Goal: Task Accomplishment & Management: Manage account settings

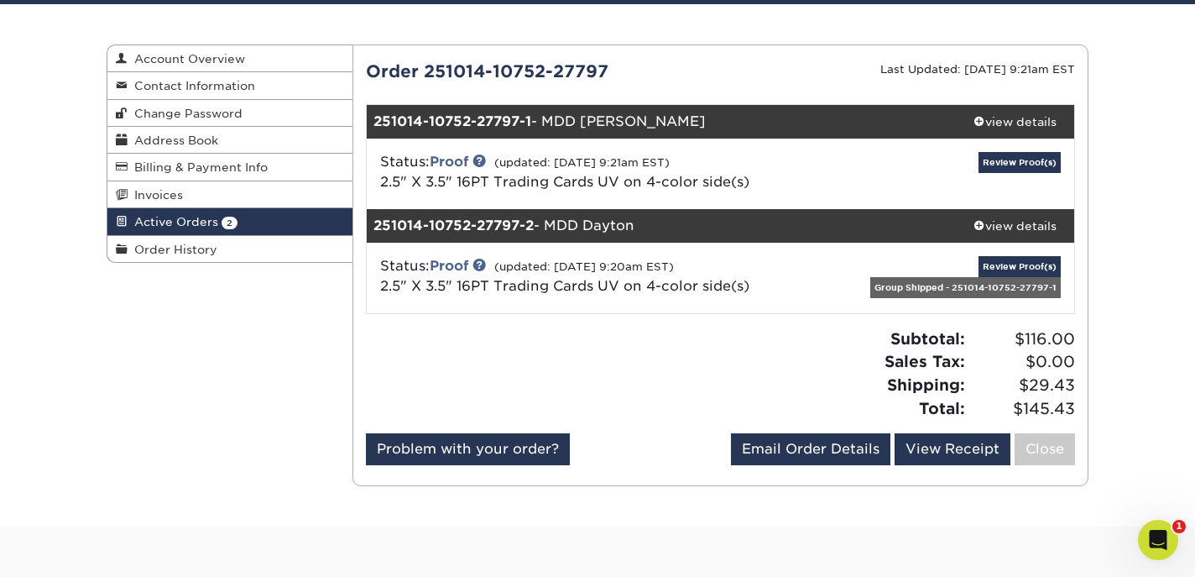
scroll to position [133, 0]
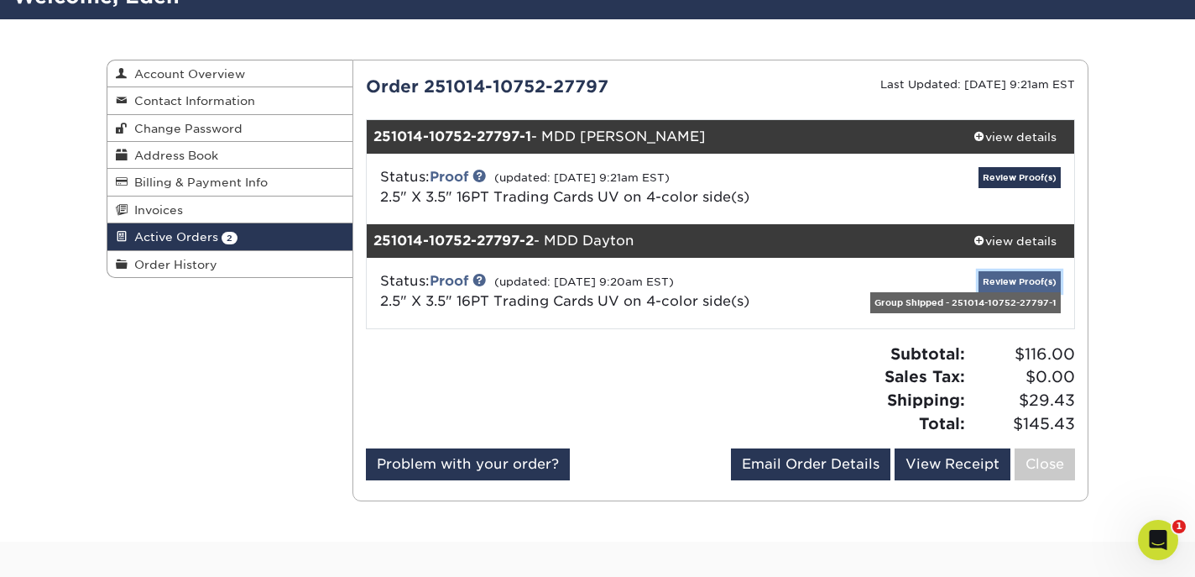
click at [1006, 284] on link "Review Proof(s)" at bounding box center [1020, 281] width 82 height 21
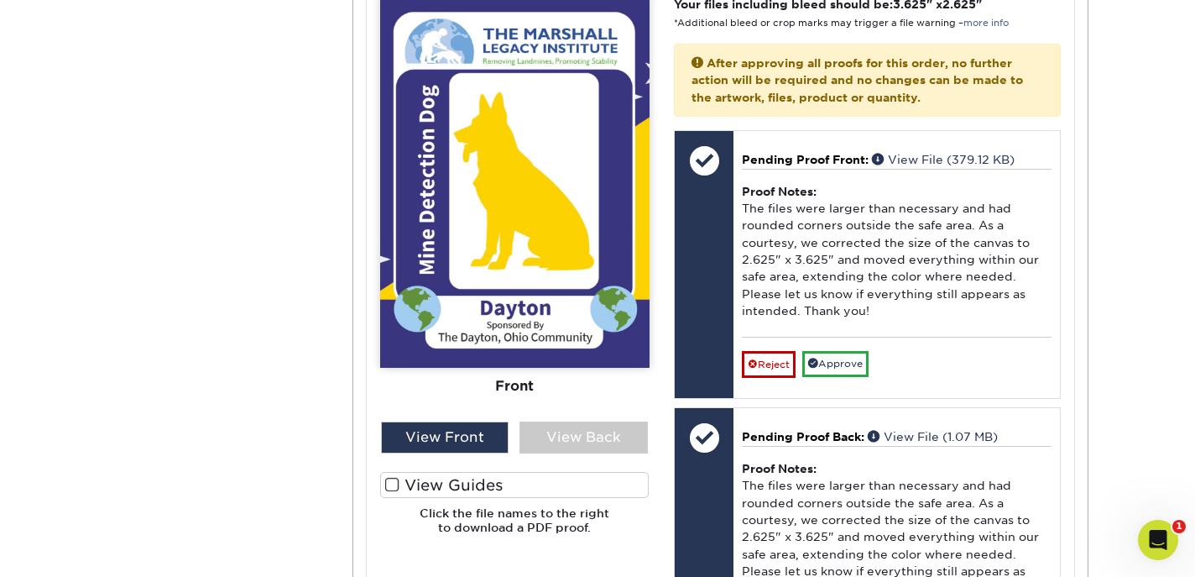
scroll to position [806, 0]
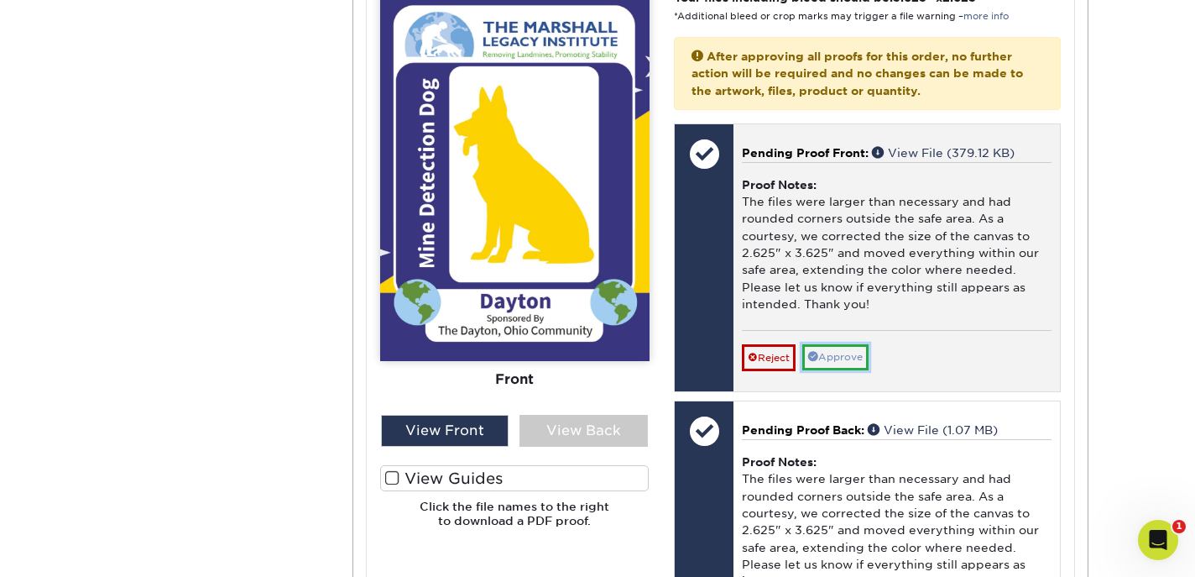
click at [836, 357] on link "Approve" at bounding box center [835, 357] width 66 height 26
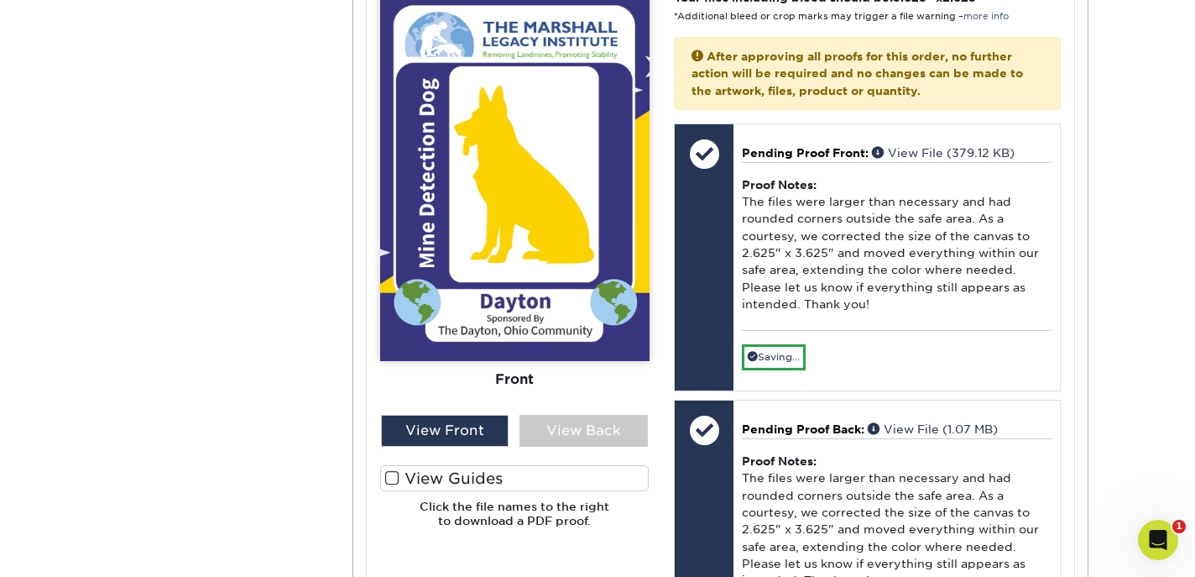
click at [389, 477] on span at bounding box center [392, 478] width 14 height 16
click at [0, 0] on input "View Guides" at bounding box center [0, 0] width 0 height 0
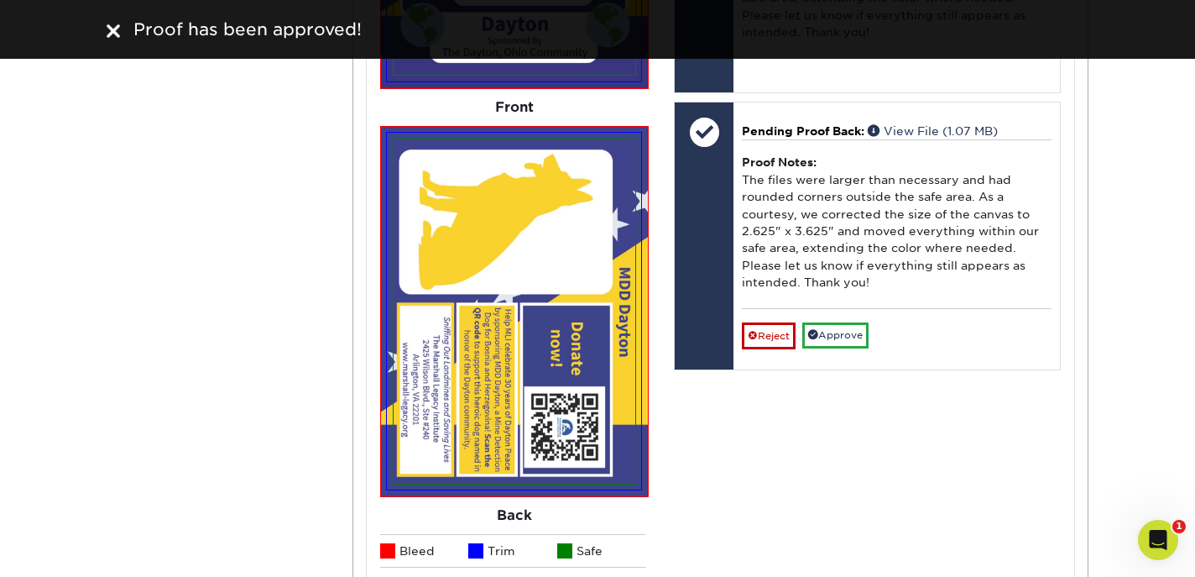
scroll to position [1079, 0]
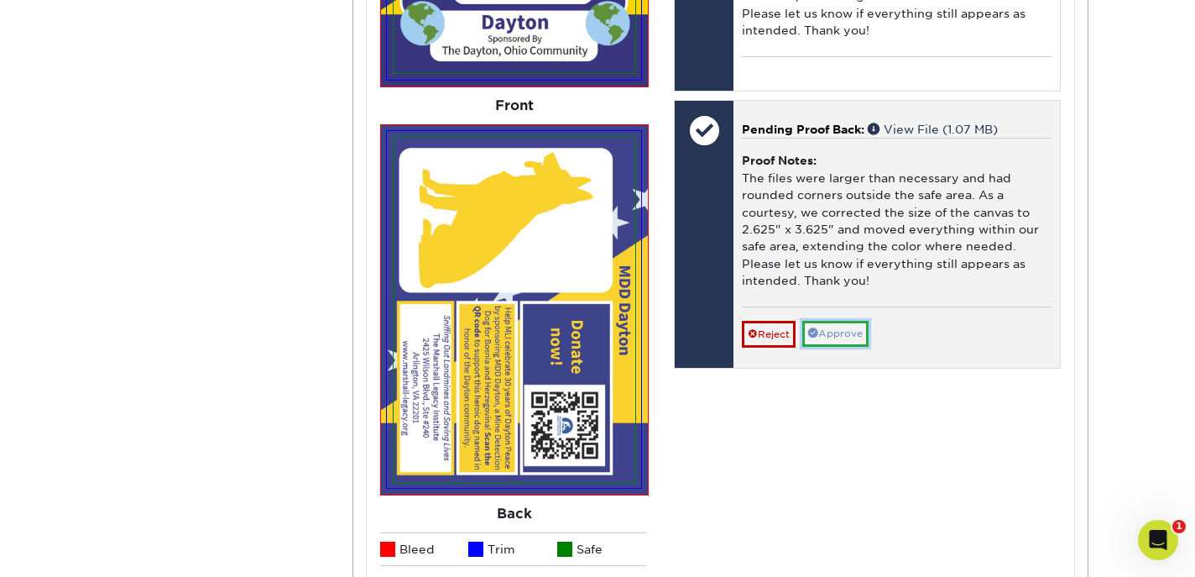
click at [849, 337] on link "Approve" at bounding box center [835, 334] width 66 height 26
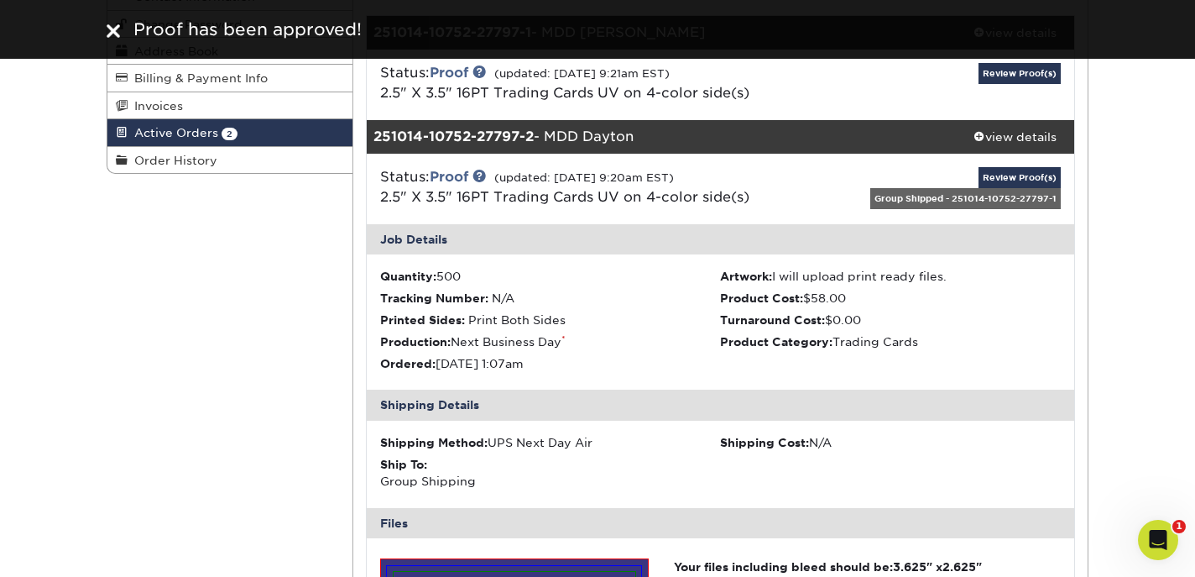
scroll to position [0, 0]
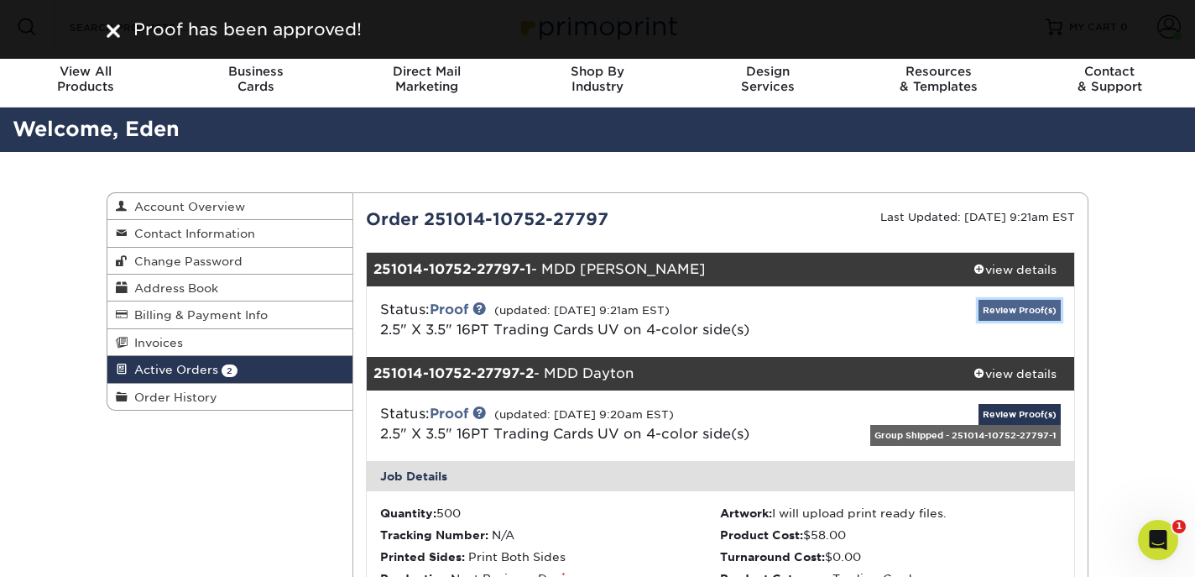
click at [1011, 308] on link "Review Proof(s)" at bounding box center [1020, 310] width 82 height 21
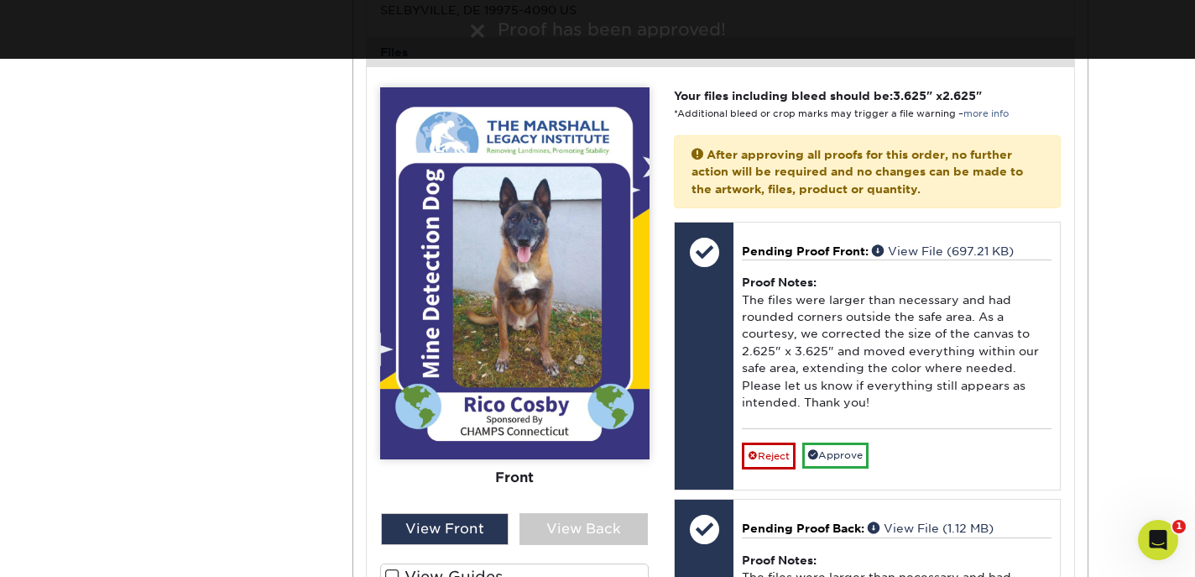
scroll to position [652, 0]
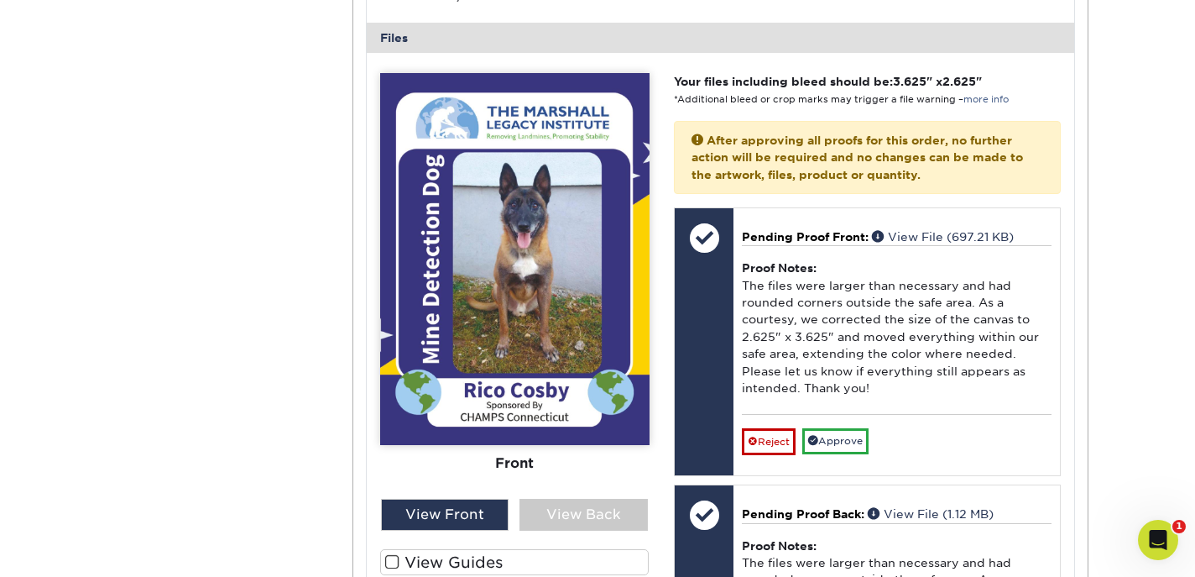
click at [393, 559] on span at bounding box center [392, 562] width 14 height 16
click at [0, 0] on input "View Guides" at bounding box center [0, 0] width 0 height 0
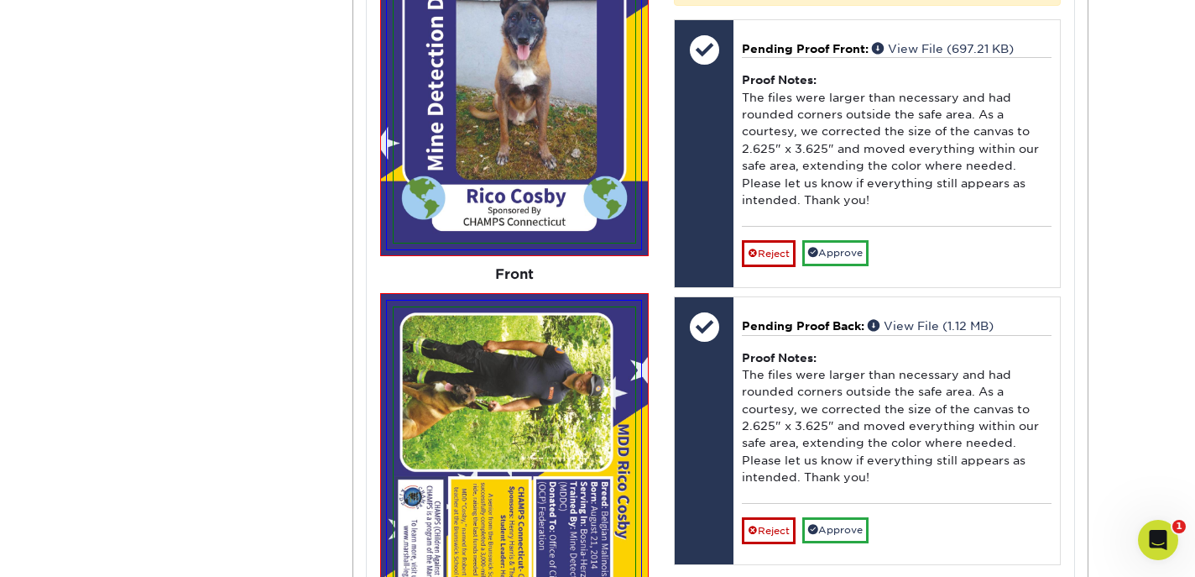
scroll to position [825, 0]
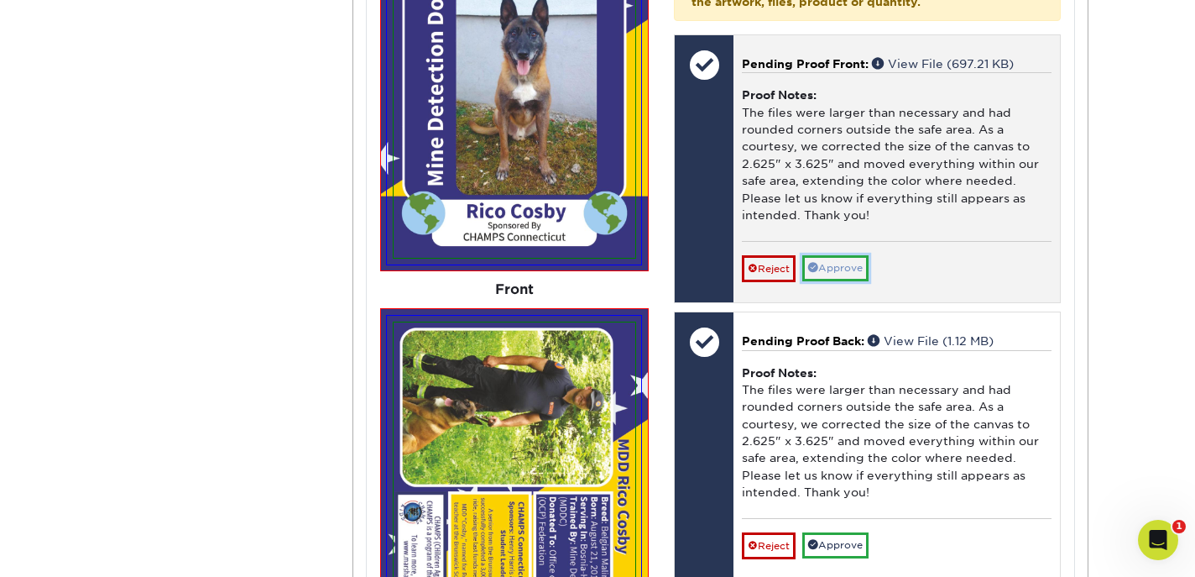
click at [837, 265] on link "Approve" at bounding box center [835, 268] width 66 height 26
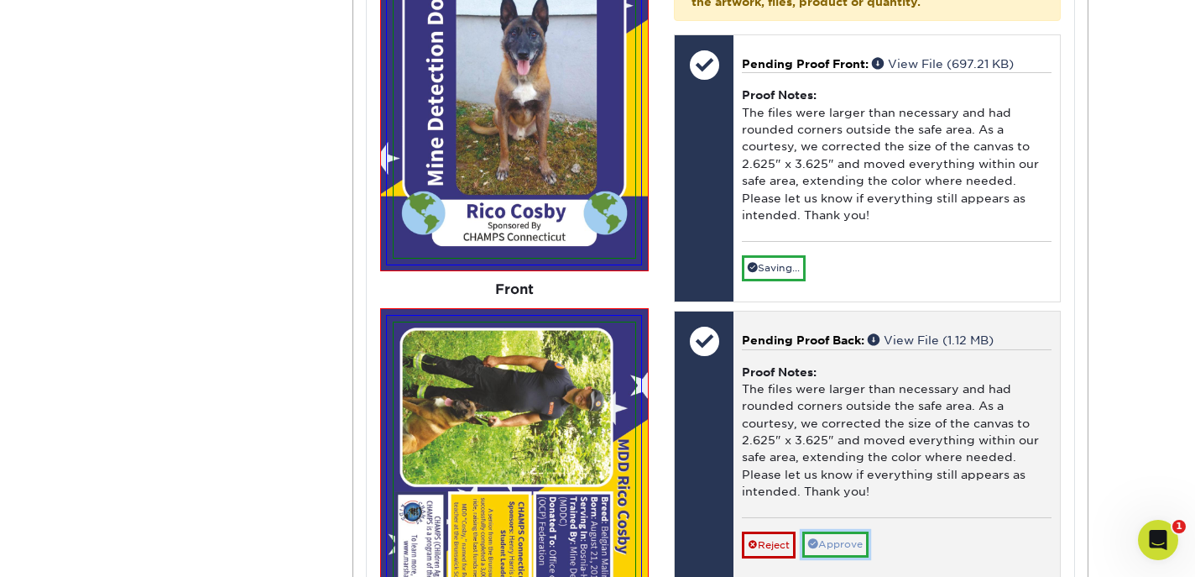
click at [851, 544] on link "Approve" at bounding box center [835, 544] width 66 height 26
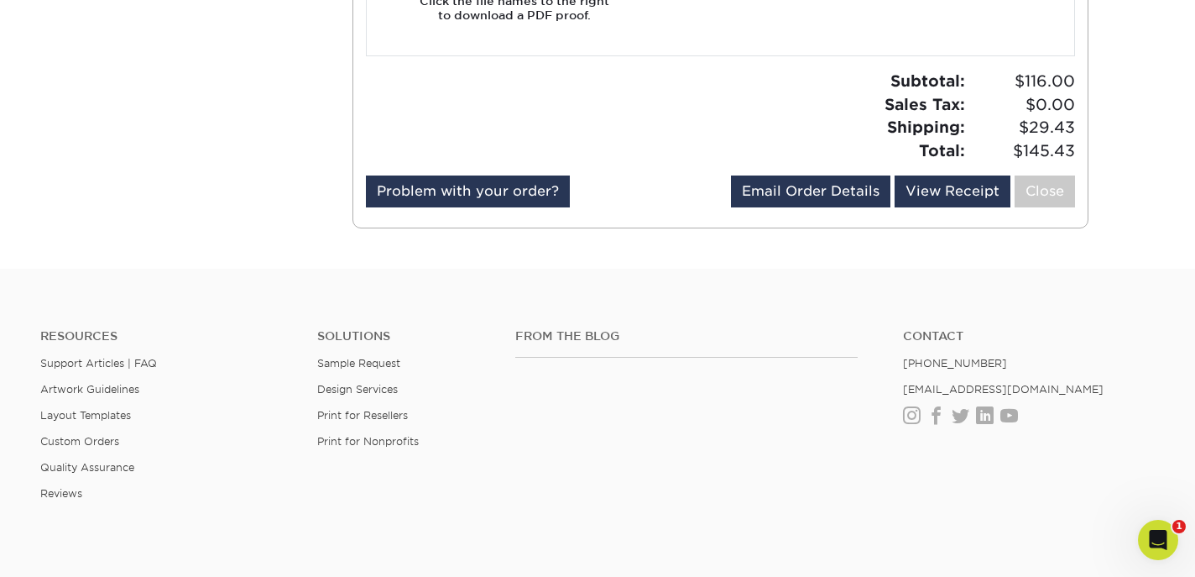
scroll to position [3058, 0]
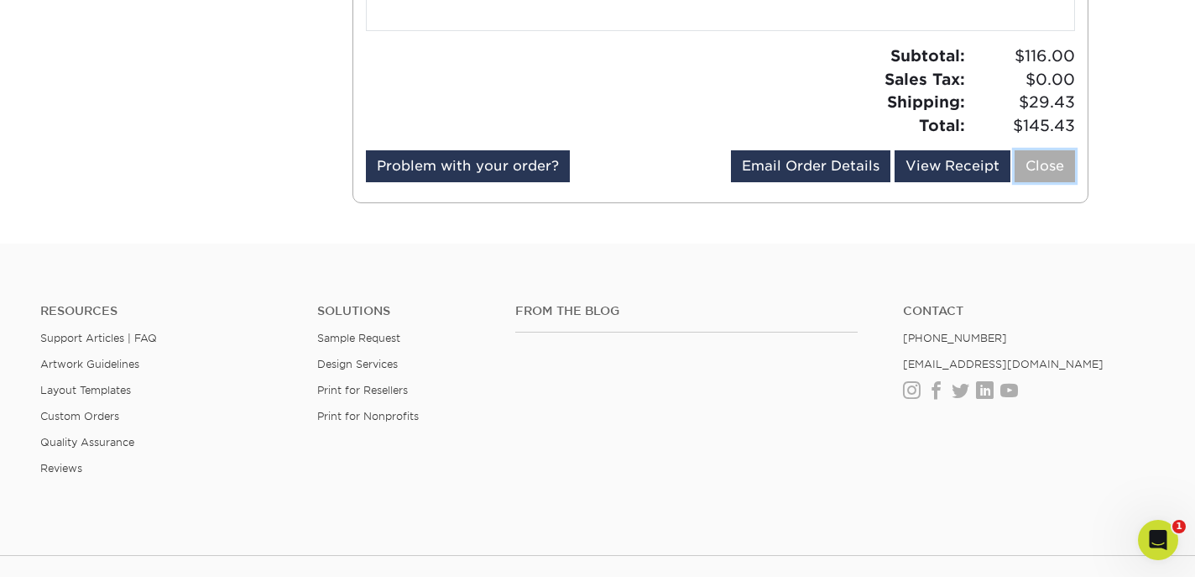
click at [1053, 168] on link "Close" at bounding box center [1045, 166] width 60 height 32
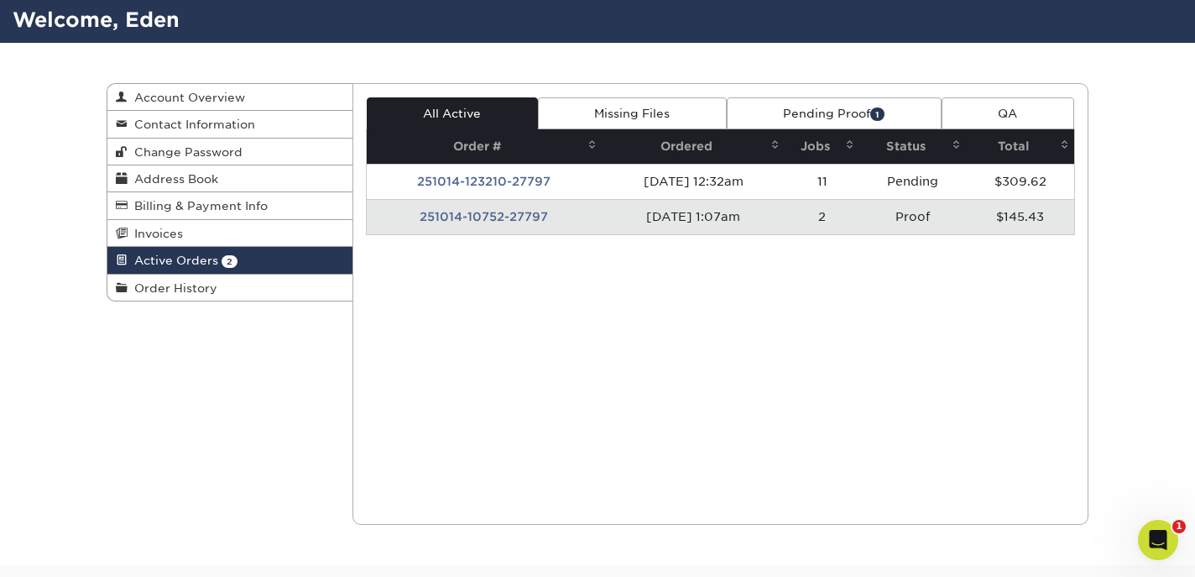
scroll to position [0, 0]
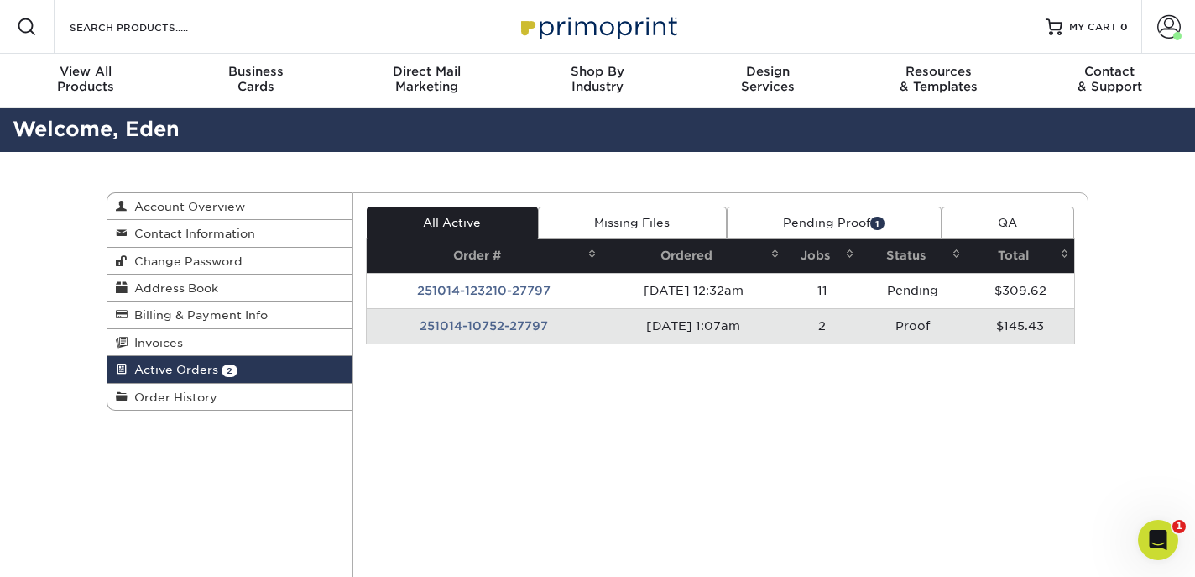
click at [479, 324] on td "251014-10752-27797" at bounding box center [485, 325] width 236 height 35
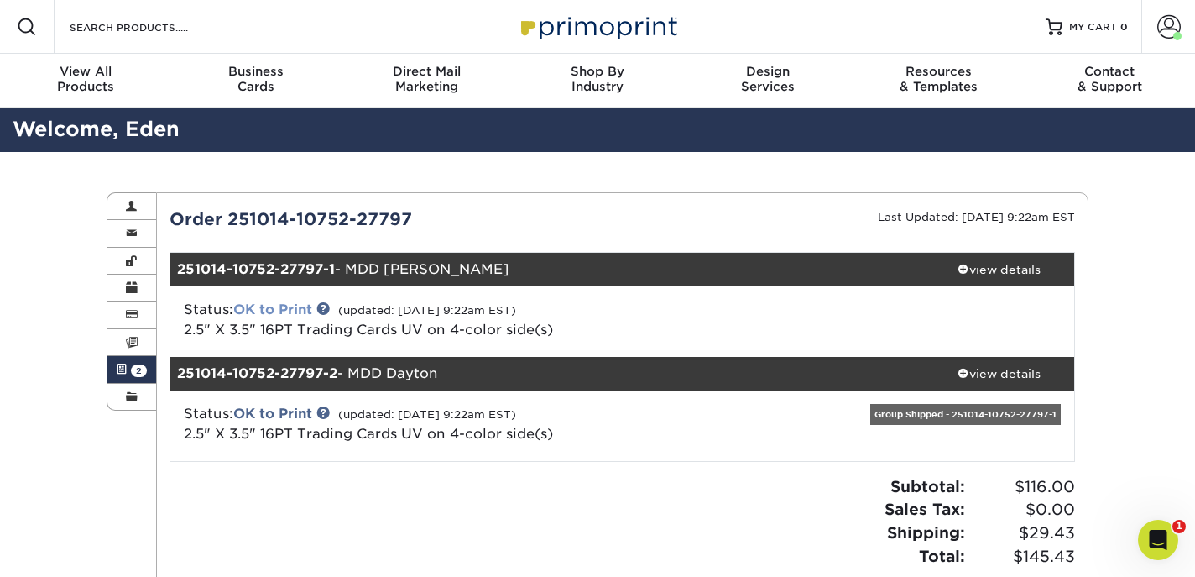
click at [274, 306] on link "OK to Print" at bounding box center [272, 309] width 79 height 16
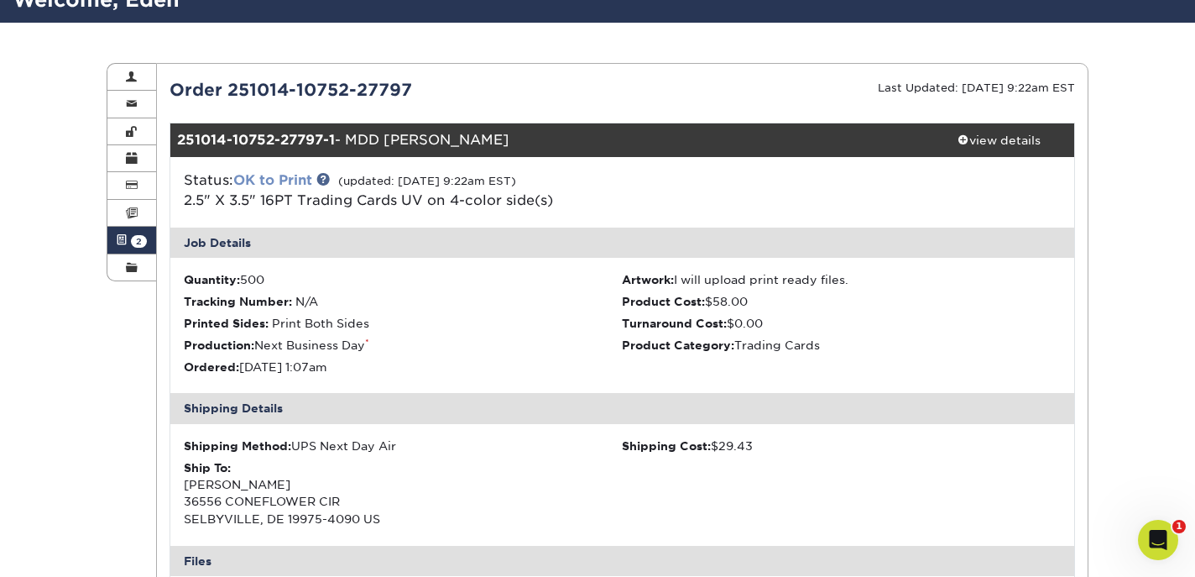
scroll to position [184, 0]
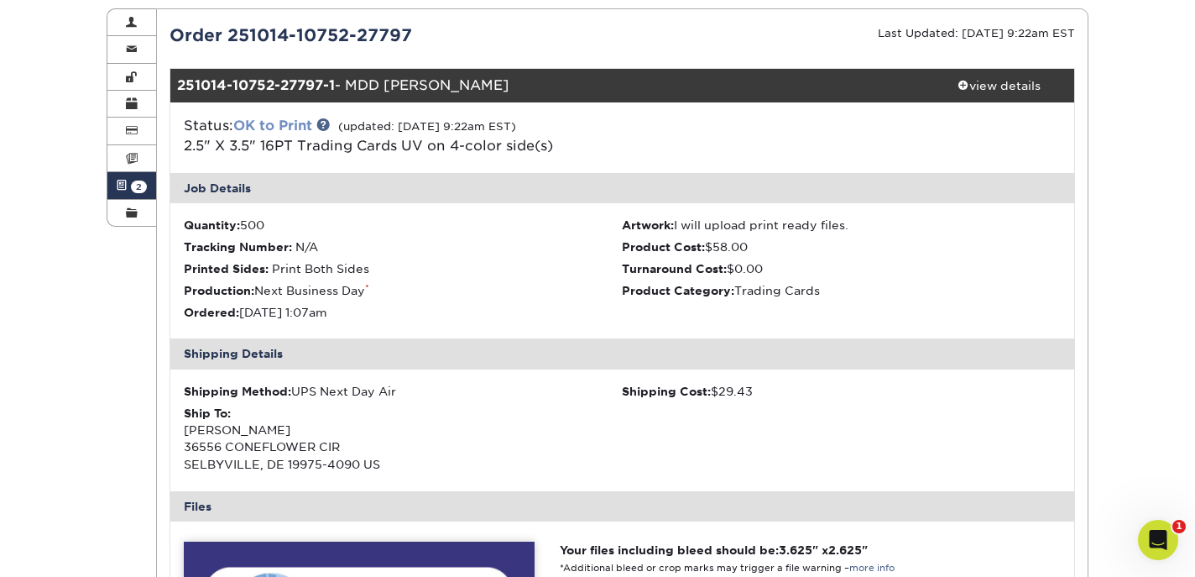
click at [269, 126] on link "OK to Print" at bounding box center [272, 126] width 79 height 16
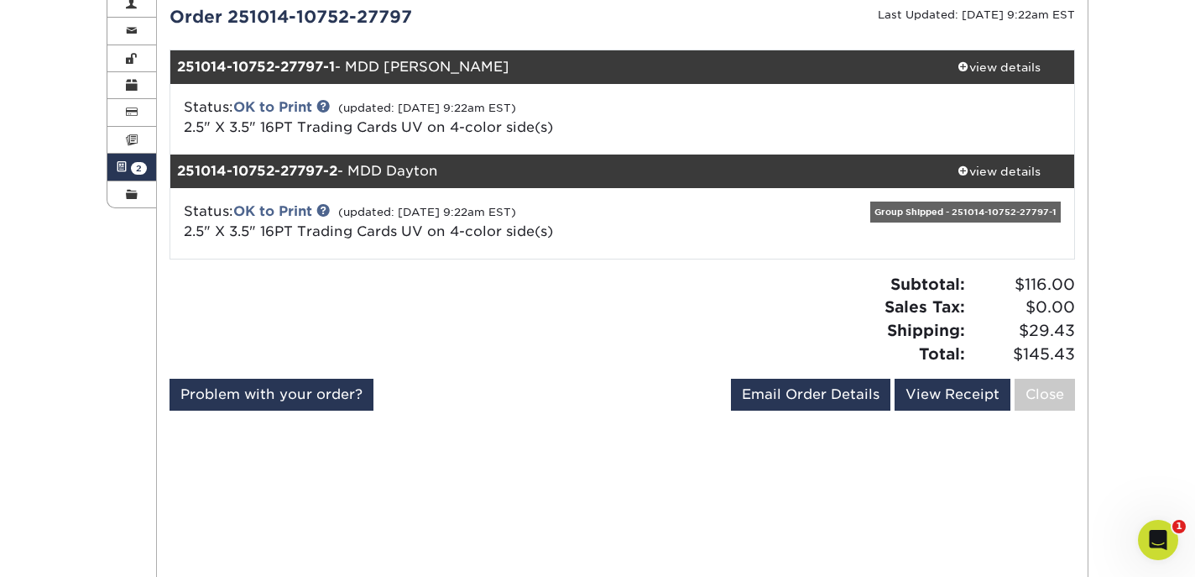
scroll to position [203, 0]
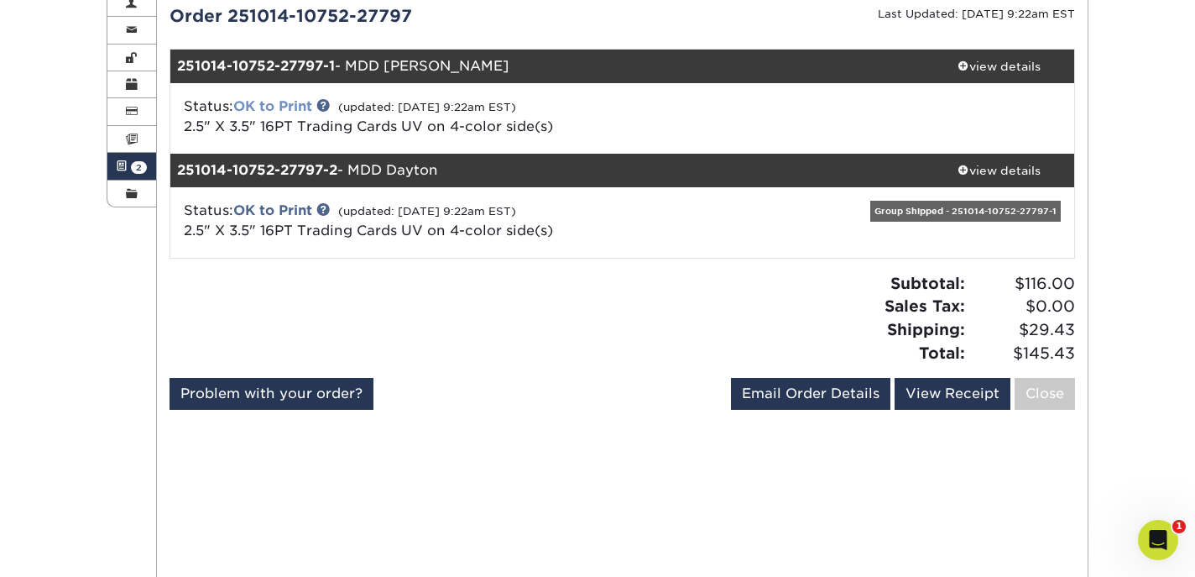
click at [269, 105] on link "OK to Print" at bounding box center [272, 106] width 79 height 16
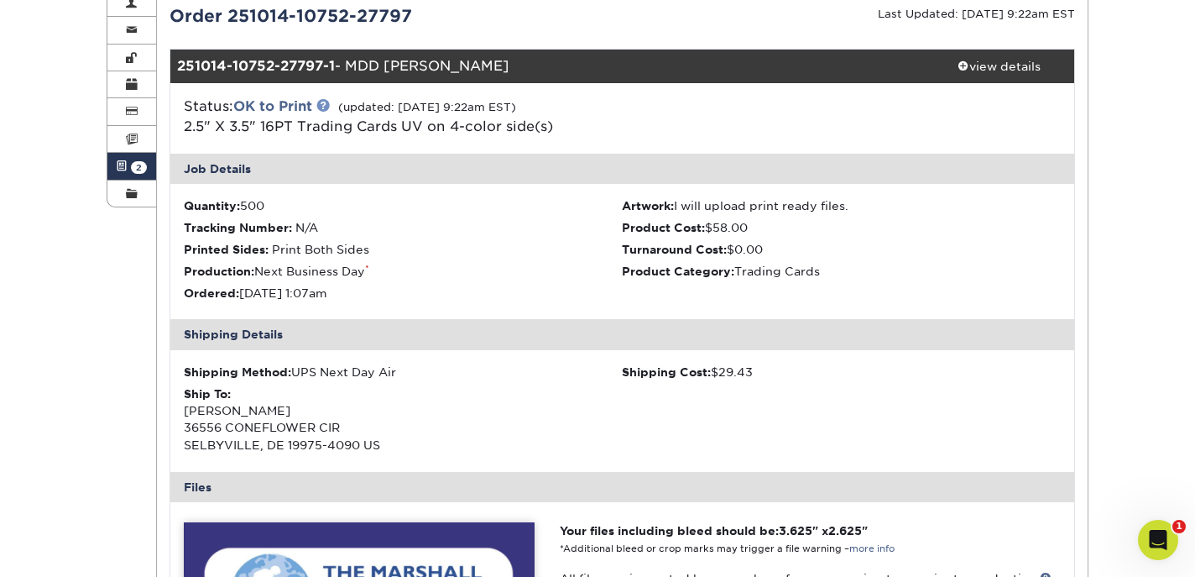
click at [327, 106] on link at bounding box center [322, 104] width 13 height 13
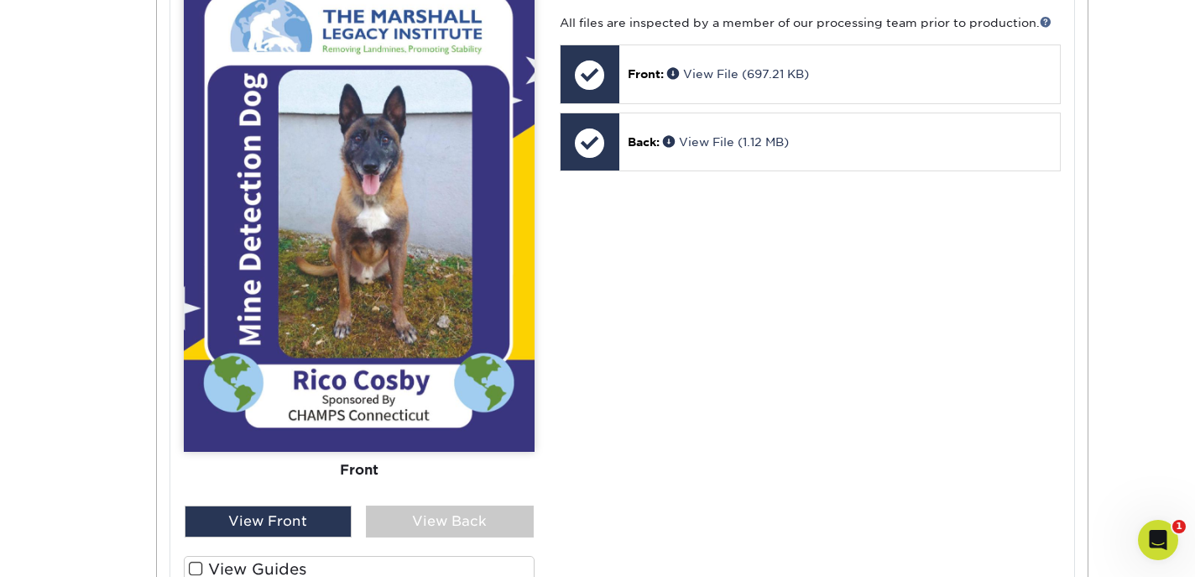
scroll to position [845, 0]
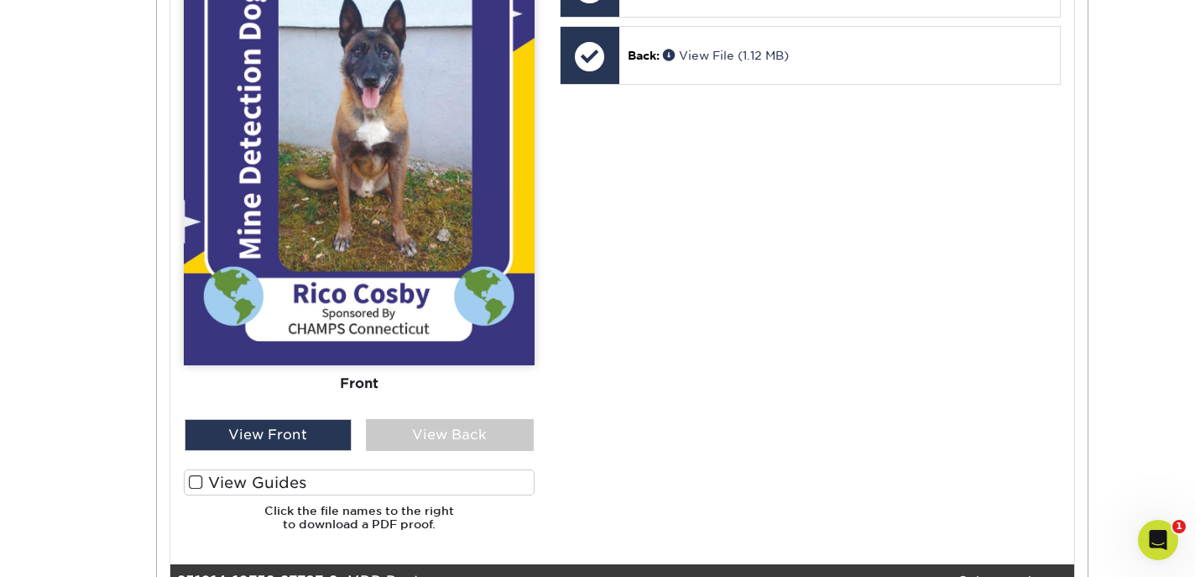
click at [195, 483] on span at bounding box center [196, 482] width 14 height 16
click at [0, 0] on input "View Guides" at bounding box center [0, 0] width 0 height 0
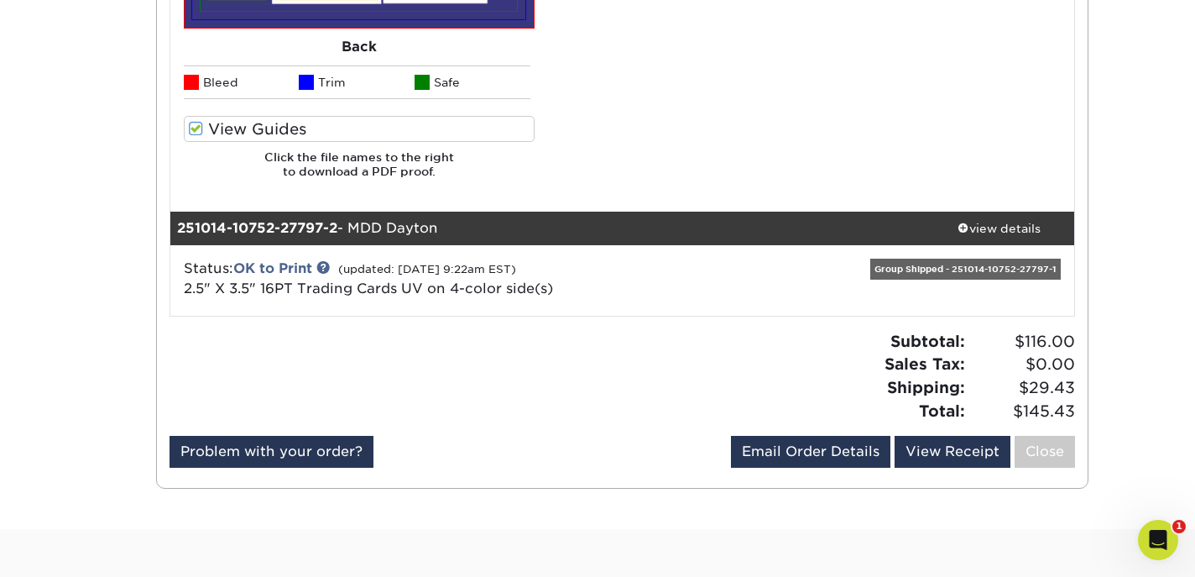
scroll to position [1704, 0]
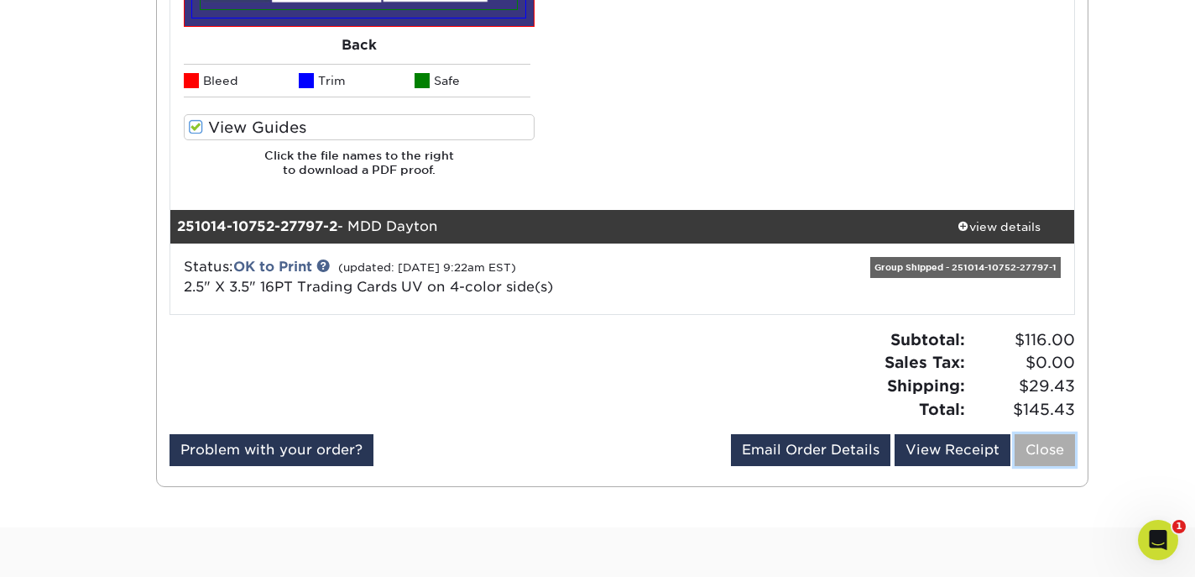
click at [1042, 452] on link "Close" at bounding box center [1045, 450] width 60 height 32
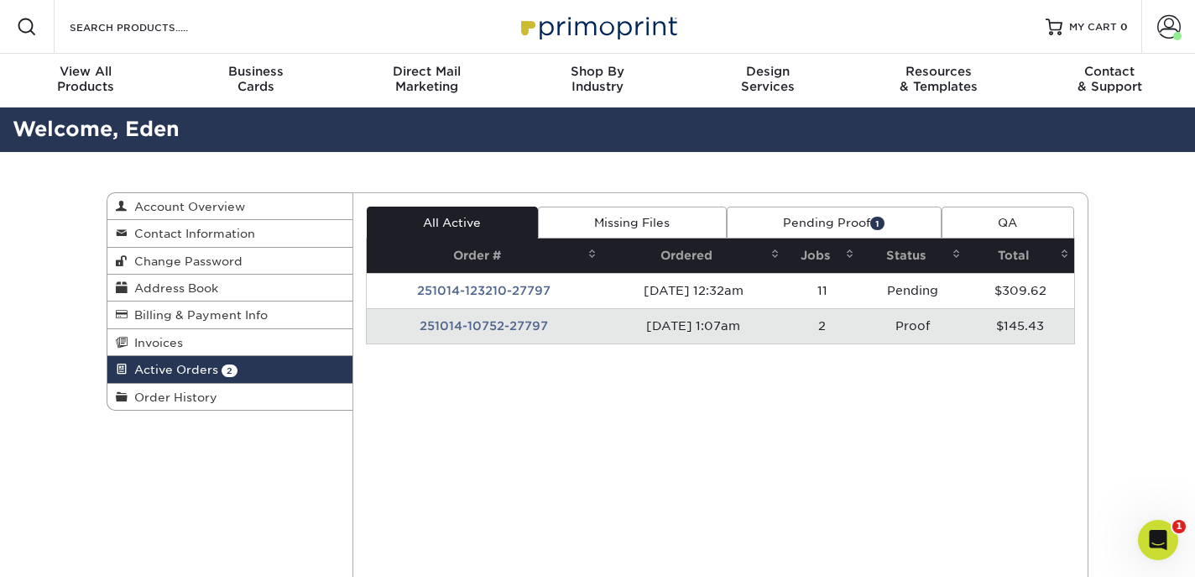
click at [923, 325] on td "Proof" at bounding box center [912, 325] width 107 height 35
